Goal: Understand process/instructions: Learn how to perform a task or action

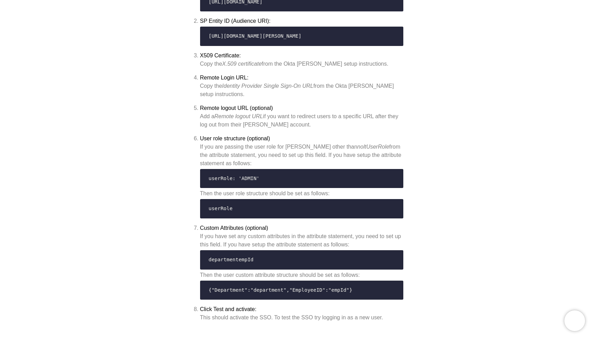
scroll to position [2434, 0]
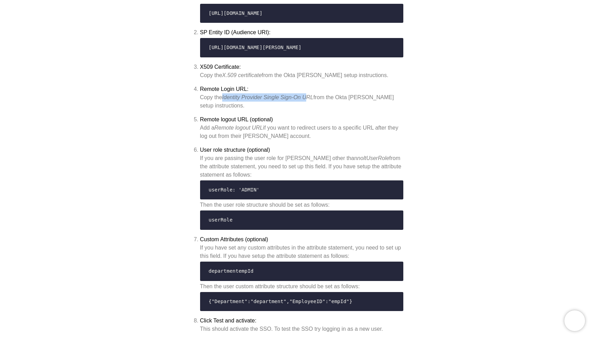
drag, startPoint x: 224, startPoint y: 87, endPoint x: 308, endPoint y: 85, distance: 84.7
click at [308, 93] on div "Copy the Identity Provider Single Sign-On URL from the Okta [PERSON_NAME] setup…" at bounding box center [301, 101] width 203 height 17
click at [316, 93] on div "Copy the Identity Provider Single Sign-On URL from the Okta [PERSON_NAME] setup…" at bounding box center [301, 101] width 203 height 17
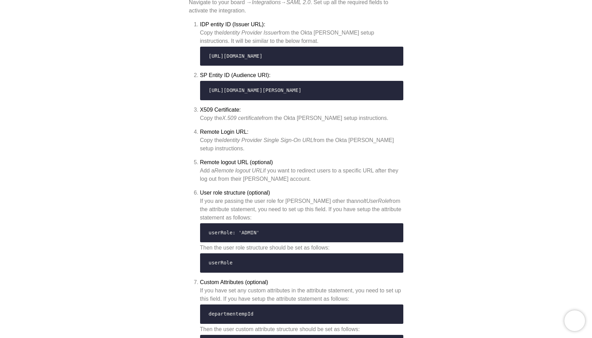
scroll to position [2391, 0]
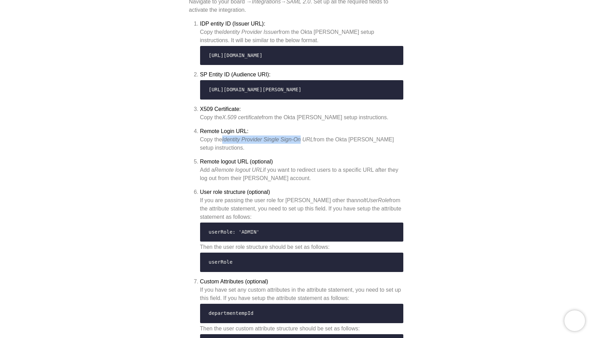
drag, startPoint x: 224, startPoint y: 129, endPoint x: 303, endPoint y: 128, distance: 79.5
click at [303, 137] on em "Identity Provider Single Sign-On URL" at bounding box center [267, 140] width 91 height 6
click at [312, 136] on div "Copy the Identity Provider Single Sign-On URL from the Okta [PERSON_NAME] setup…" at bounding box center [301, 144] width 203 height 17
drag, startPoint x: 224, startPoint y: 128, endPoint x: 303, endPoint y: 128, distance: 79.5
click at [304, 137] on em "Identity Provider Single Sign-On URL" at bounding box center [267, 140] width 91 height 6
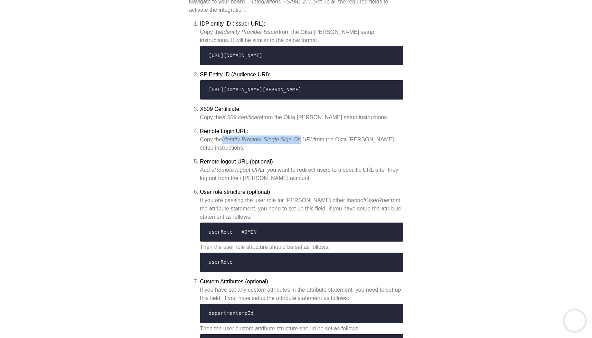
copy em "Identity Provider Single Sign-On"
click at [257, 159] on strong "Remote logout URL (optional)" at bounding box center [236, 162] width 73 height 6
click at [251, 136] on div "Copy the Identity Provider Single Sign-On URL from the Okta [PERSON_NAME] setup…" at bounding box center [301, 144] width 203 height 17
drag, startPoint x: 267, startPoint y: 128, endPoint x: 315, endPoint y: 128, distance: 48.4
click at [314, 137] on em "Identity Provider Single Sign-On URL" at bounding box center [267, 140] width 91 height 6
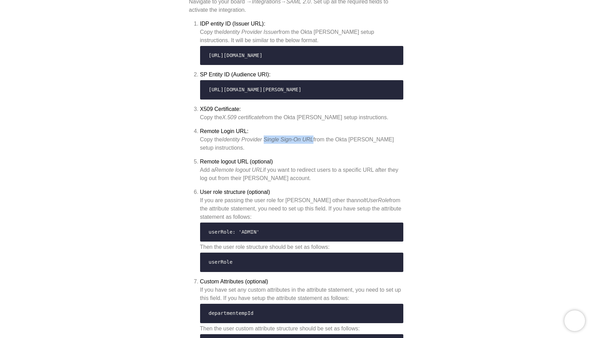
copy em "Single Sign-On URL"
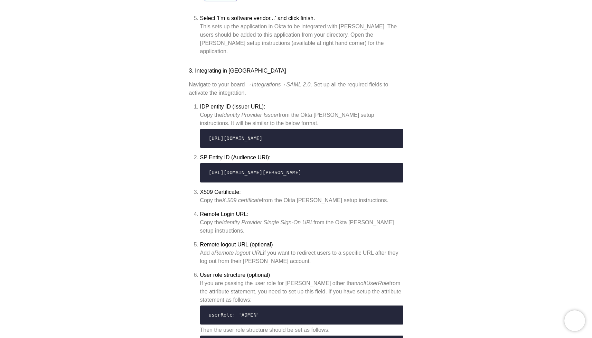
scroll to position [2310, 0]
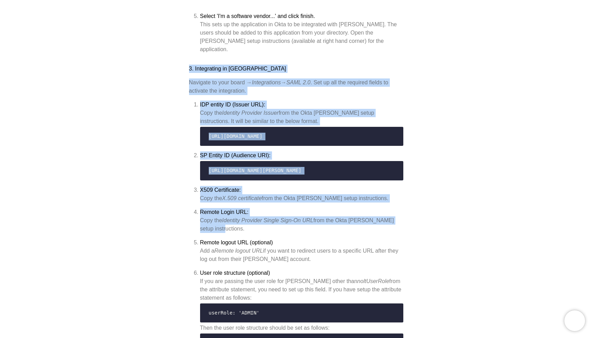
drag, startPoint x: 251, startPoint y: 220, endPoint x: 189, endPoint y: 55, distance: 175.7
copy div "3. Integrating in [PERSON_NAME] Navigate to your board → Integrations → [PERSON…"
